Goal: Task Accomplishment & Management: Complete application form

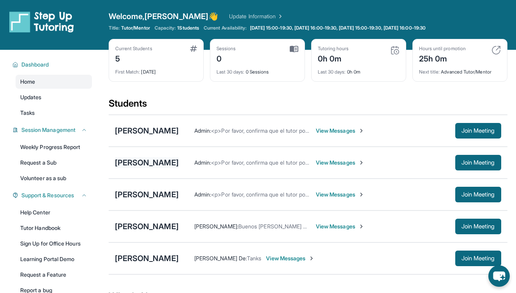
click at [148, 159] on div "[PERSON_NAME]" at bounding box center [147, 162] width 64 height 11
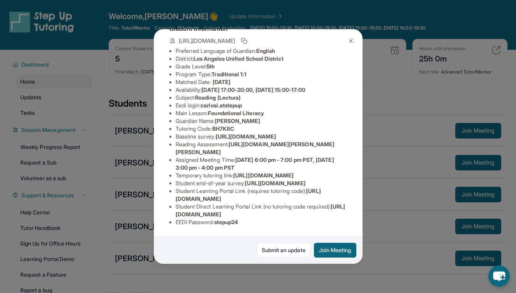
scroll to position [78, 0]
click at [347, 42] on button at bounding box center [351, 41] width 16 height 16
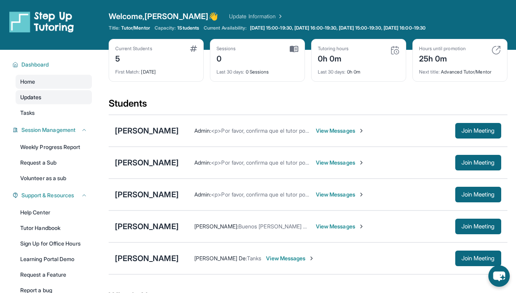
click at [42, 99] on span "Updates" at bounding box center [30, 98] width 21 height 8
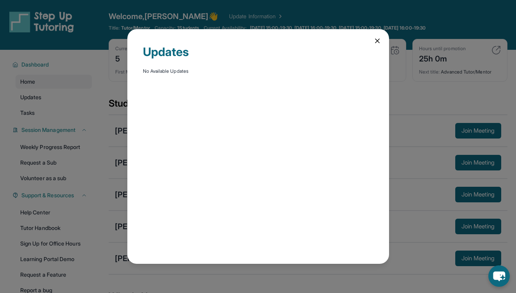
click at [378, 42] on icon at bounding box center [378, 41] width 4 height 4
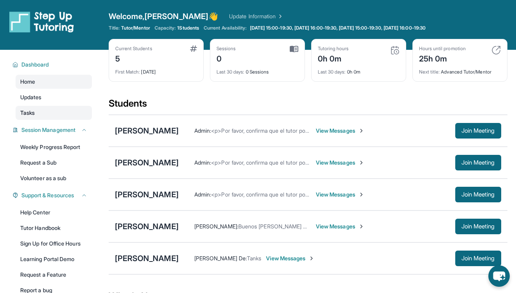
click at [42, 113] on link "Tasks" at bounding box center [54, 113] width 76 height 14
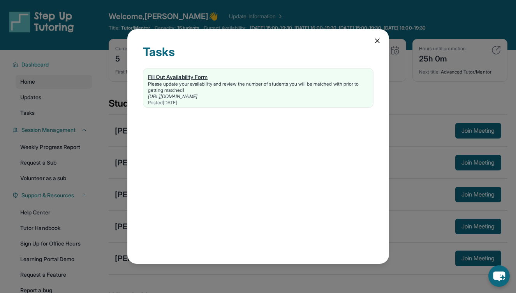
click at [169, 81] on div "Fill Out Availability Form" at bounding box center [258, 77] width 221 height 8
click at [377, 43] on icon at bounding box center [378, 41] width 8 height 8
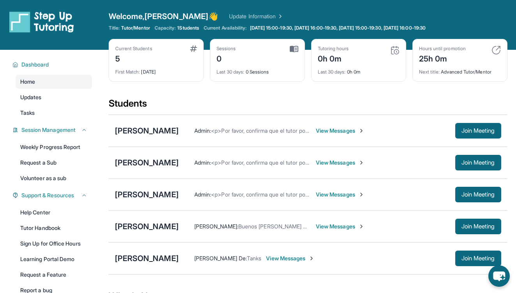
scroll to position [0, 0]
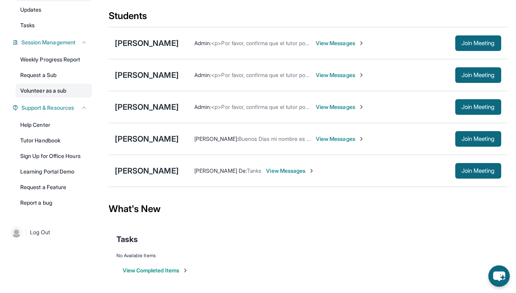
scroll to position [88, 0]
click at [46, 176] on link "Learning Portal Demo" at bounding box center [54, 172] width 76 height 14
